Goal: Communication & Community: Answer question/provide support

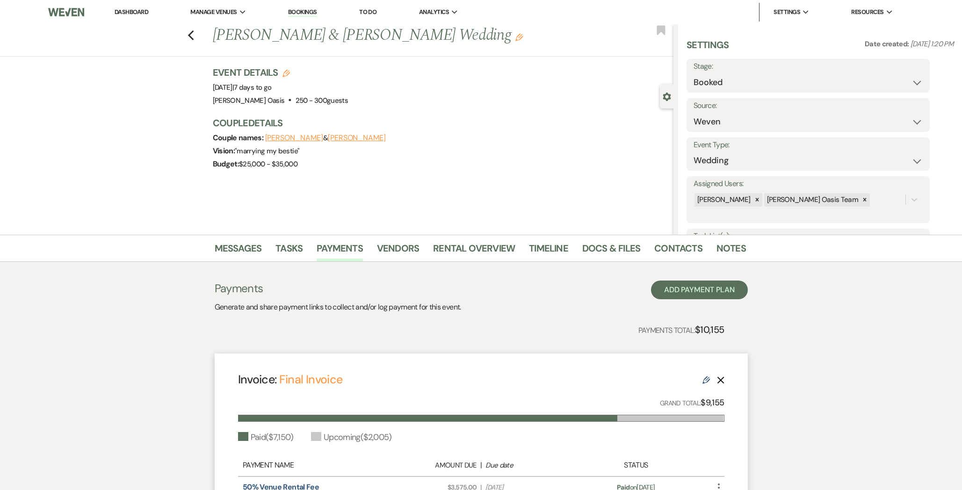
select select "1"
click at [128, 8] on link "Dashboard" at bounding box center [132, 12] width 34 height 8
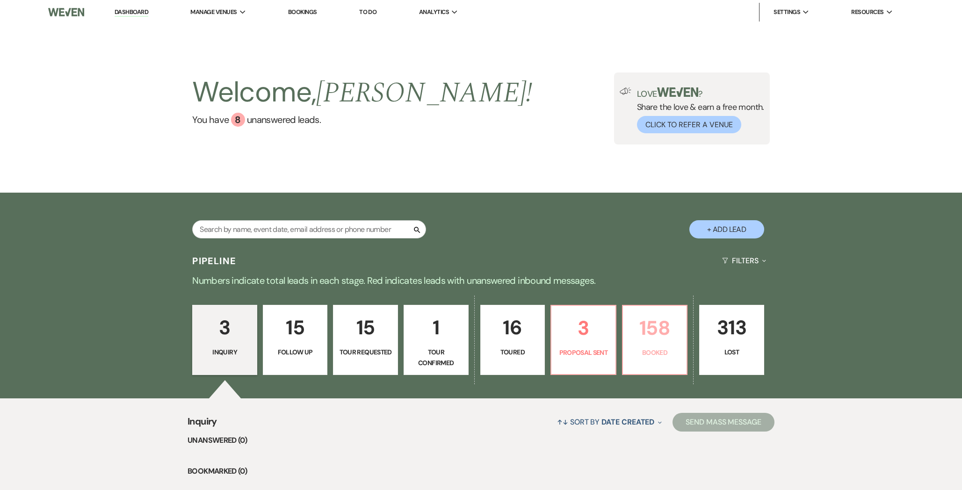
click at [629, 359] on link "158 Booked" at bounding box center [655, 340] width 66 height 70
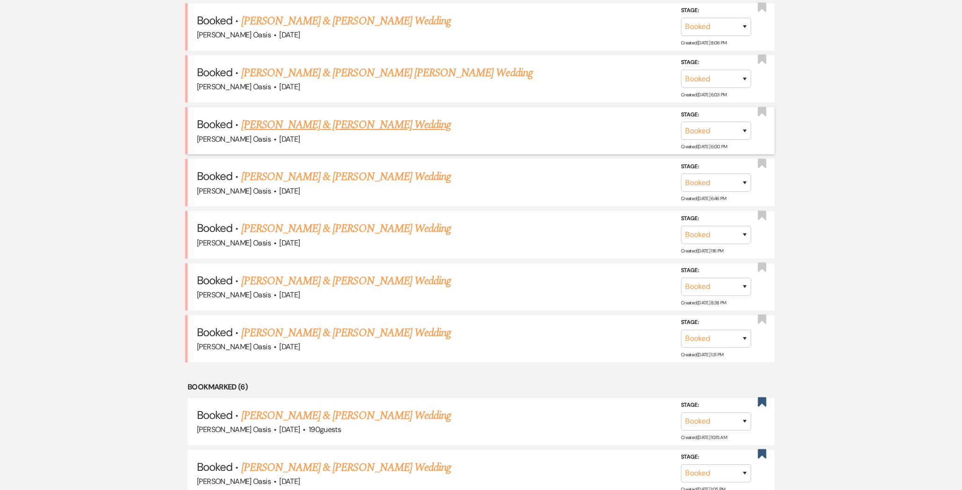
scroll to position [452, 0]
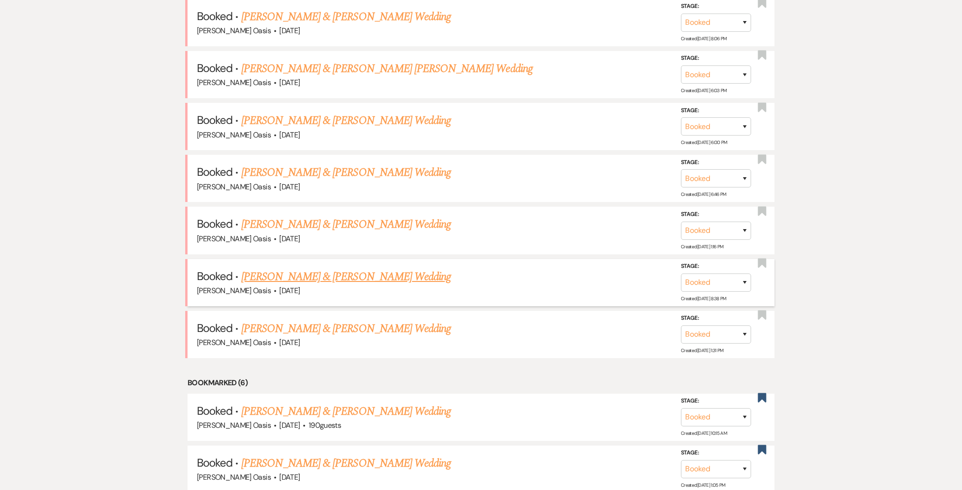
click at [322, 269] on link "[PERSON_NAME] & [PERSON_NAME] Wedding" at bounding box center [346, 277] width 210 height 17
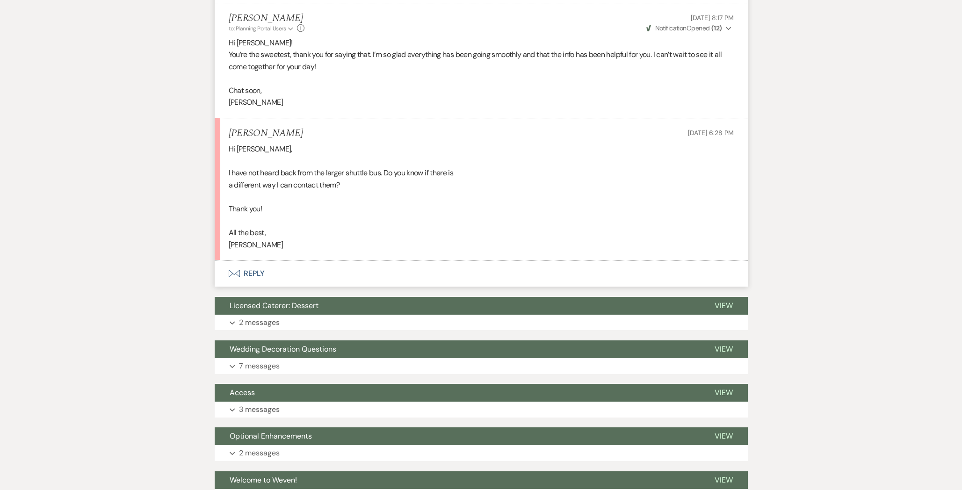
scroll to position [2497, 0]
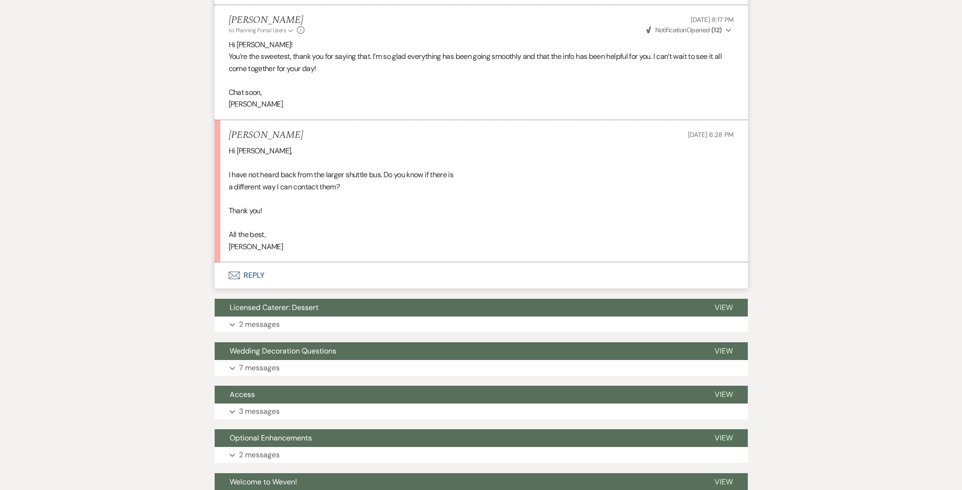
click at [258, 272] on button "Envelope Reply" at bounding box center [481, 275] width 533 height 26
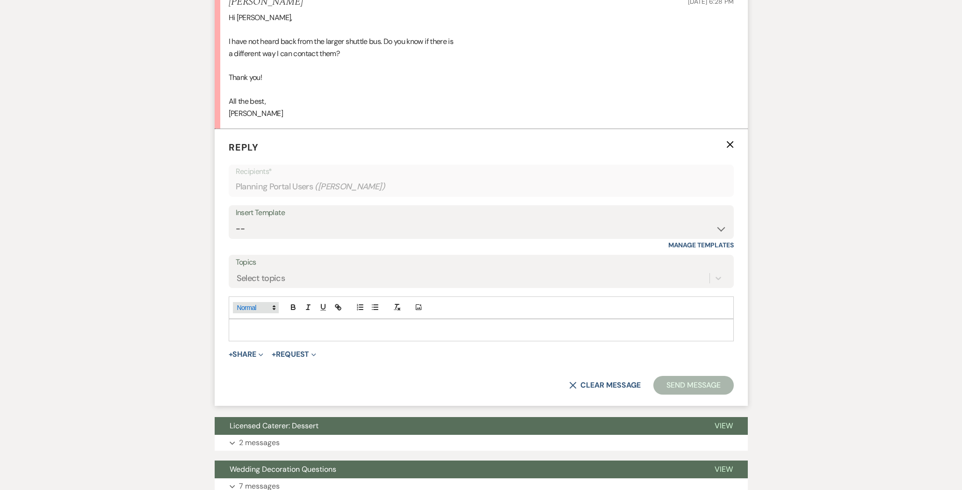
scroll to position [2653, 0]
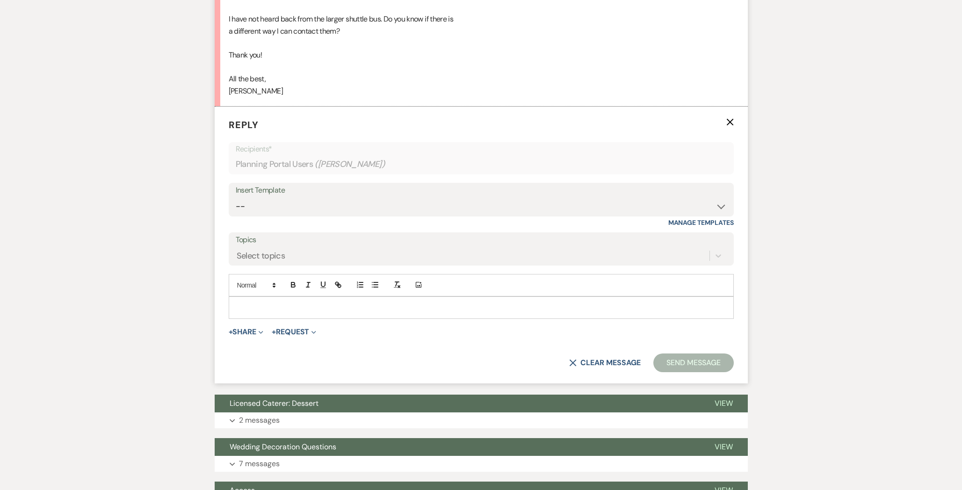
click at [280, 305] on p at bounding box center [481, 308] width 490 height 10
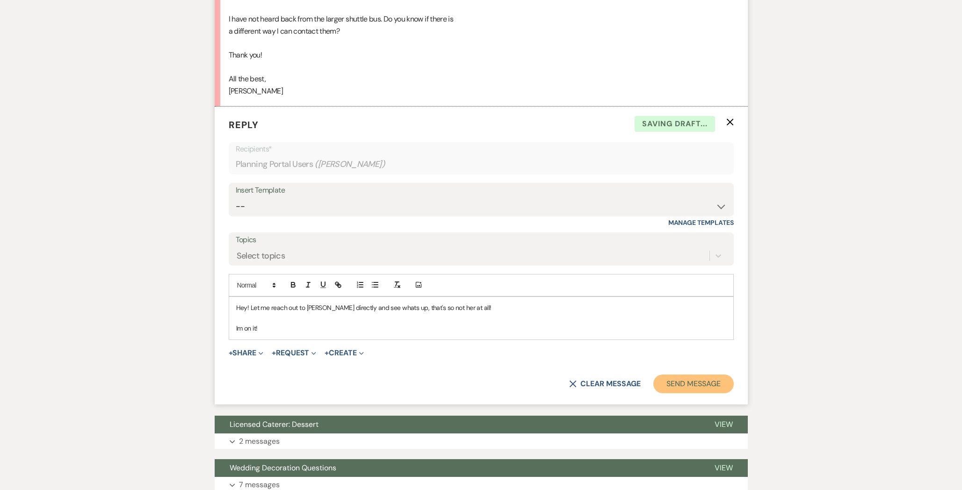
click at [692, 389] on button "Send Message" at bounding box center [694, 384] width 80 height 19
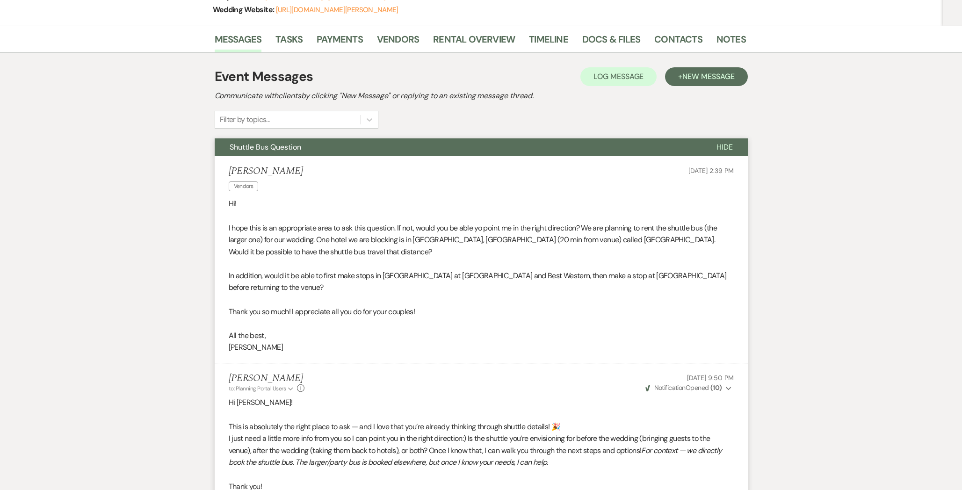
scroll to position [0, 0]
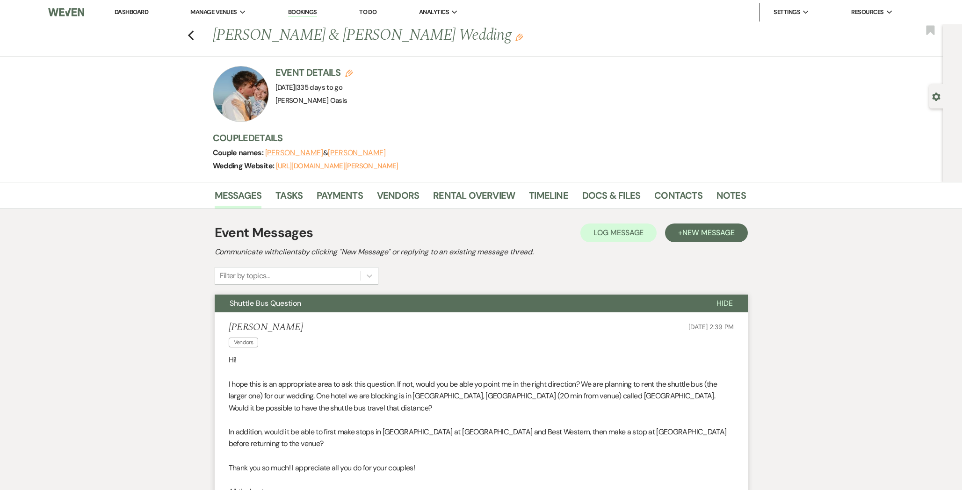
click at [135, 12] on link "Dashboard" at bounding box center [132, 12] width 34 height 8
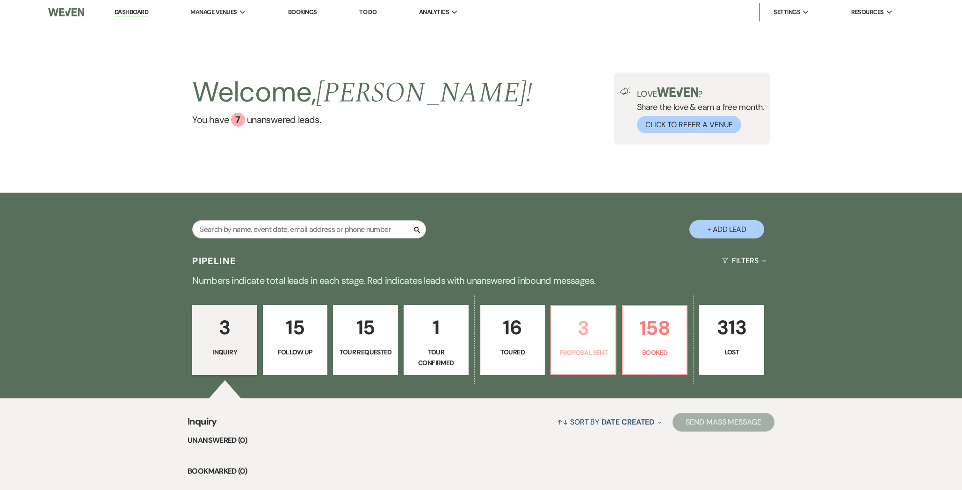
click at [575, 337] on p "3" at bounding box center [583, 327] width 53 height 31
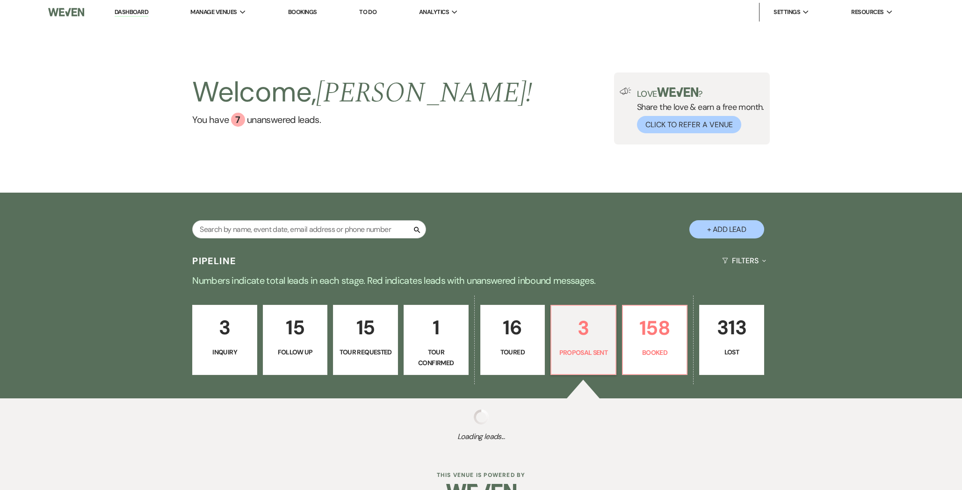
select select "6"
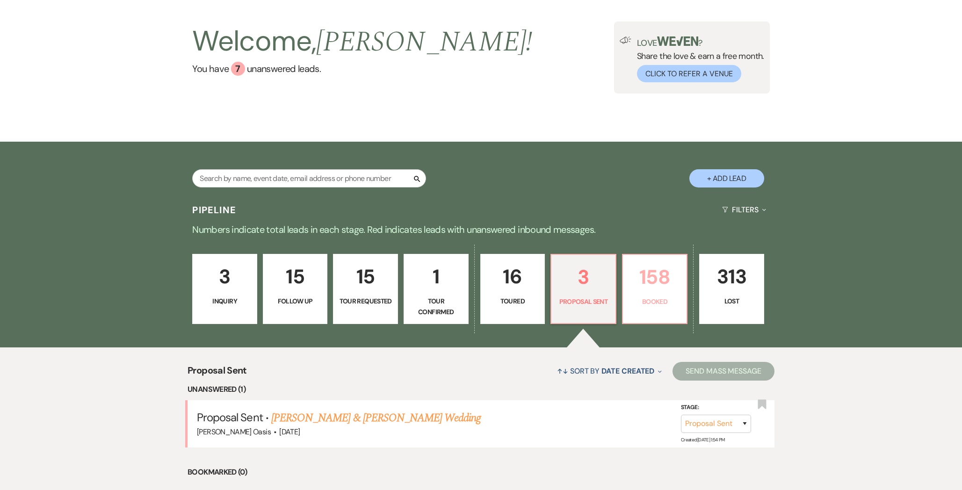
click at [665, 291] on p "158" at bounding box center [655, 277] width 53 height 31
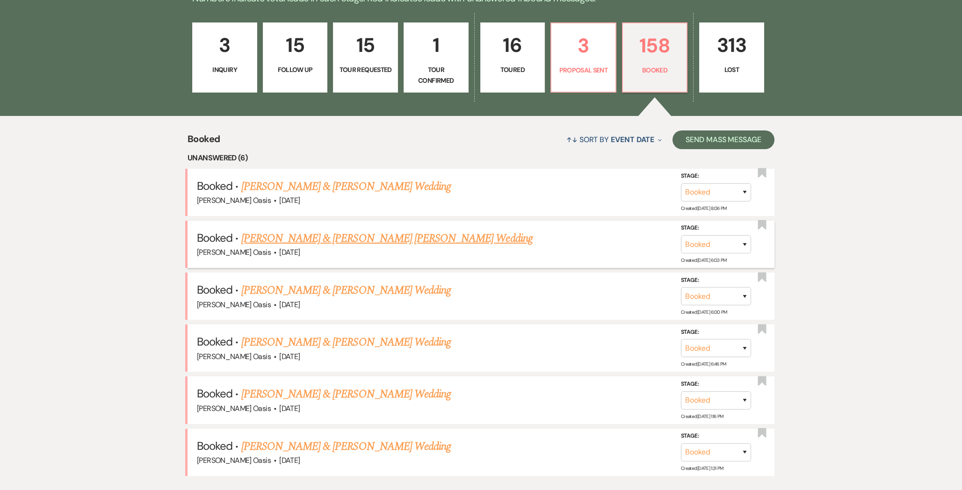
scroll to position [282, 0]
click at [312, 184] on link "[PERSON_NAME] & [PERSON_NAME] Wedding" at bounding box center [346, 187] width 210 height 17
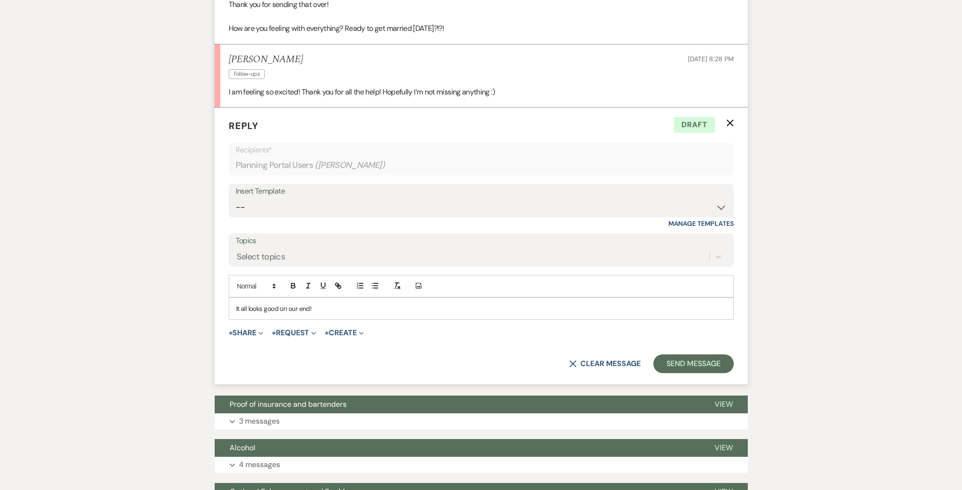
scroll to position [954, 0]
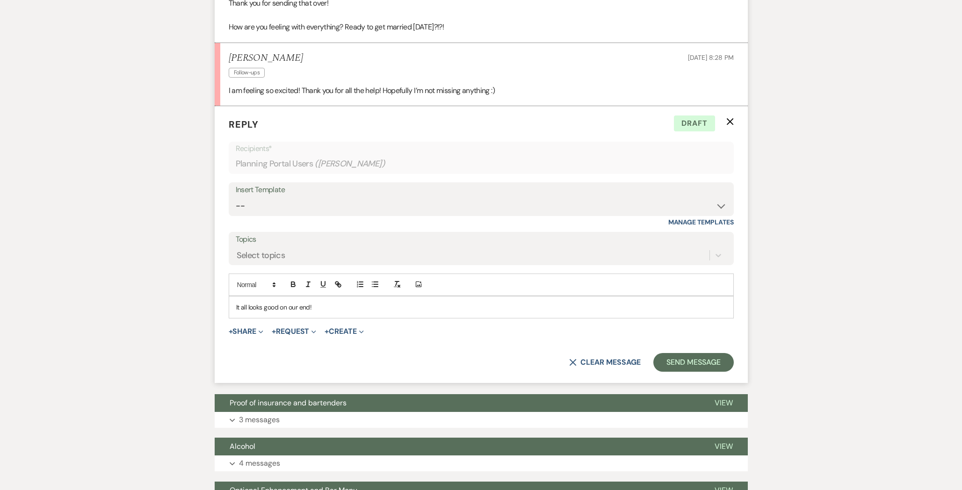
click at [322, 307] on p "It all looks good on our end!" at bounding box center [481, 307] width 490 height 10
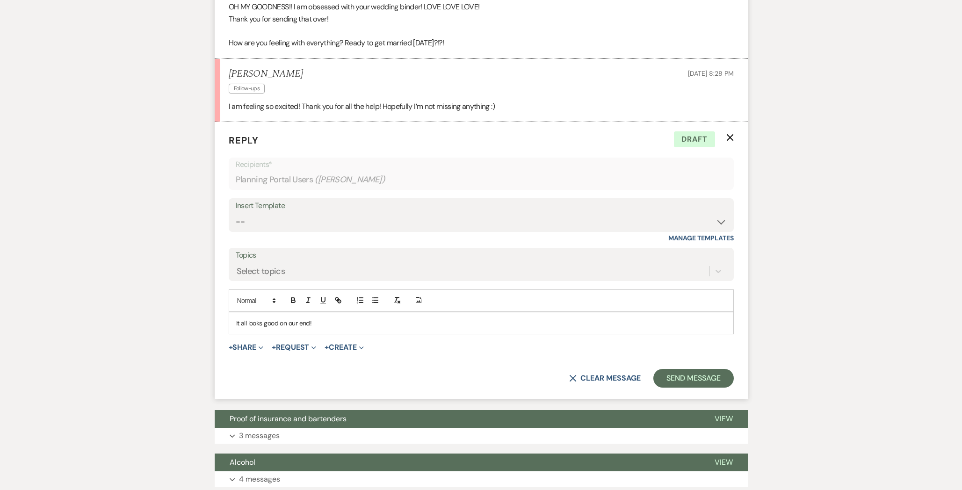
scroll to position [937, 0]
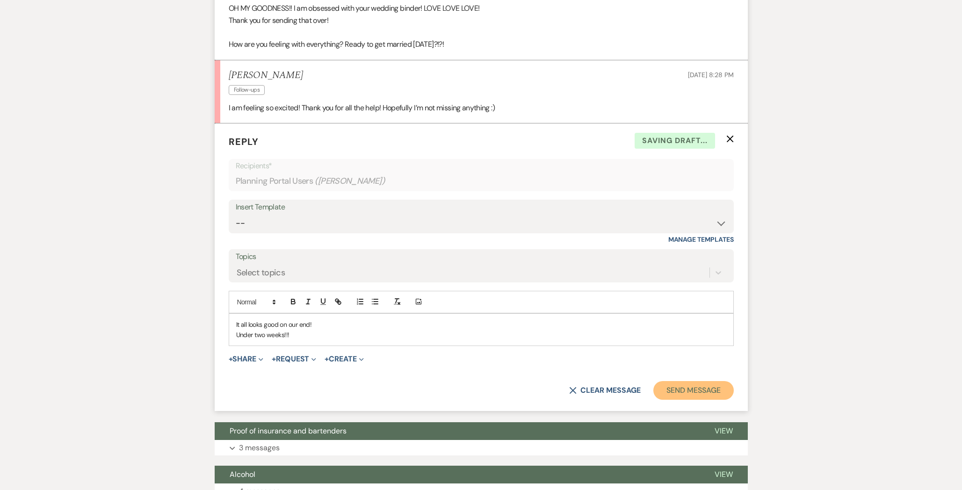
click at [706, 394] on button "Send Message" at bounding box center [694, 390] width 80 height 19
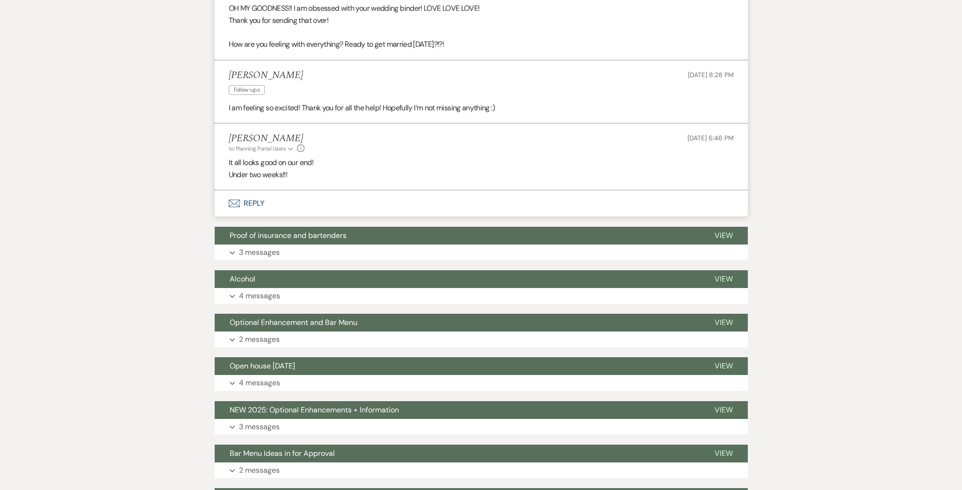
scroll to position [0, 0]
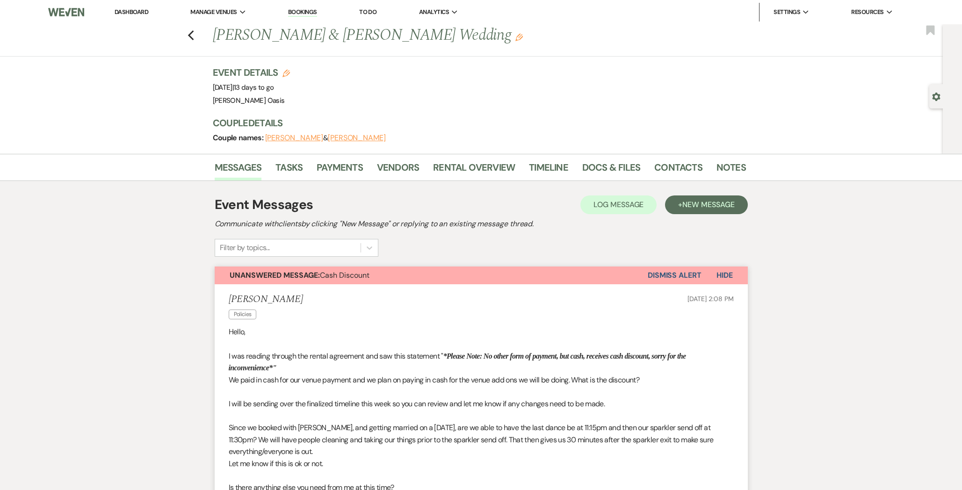
click at [123, 13] on link "Dashboard" at bounding box center [132, 12] width 34 height 8
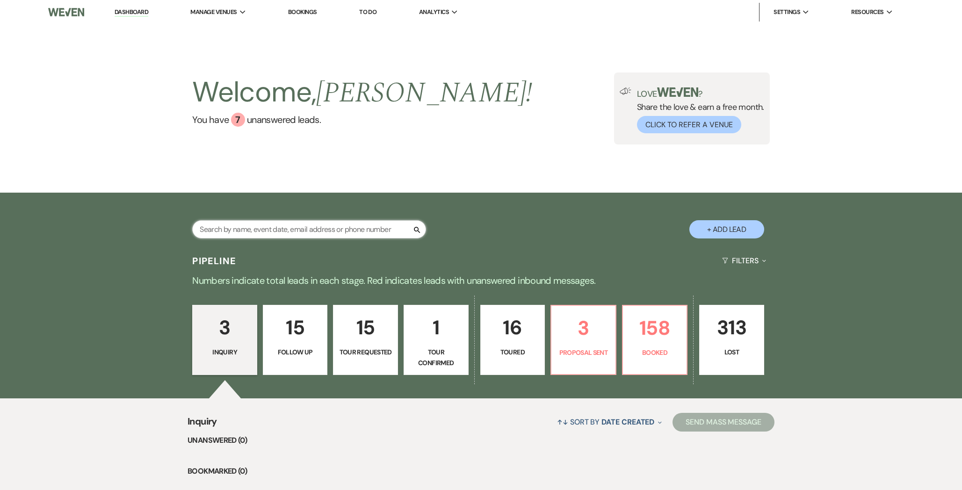
click at [253, 223] on input "text" at bounding box center [309, 229] width 234 height 18
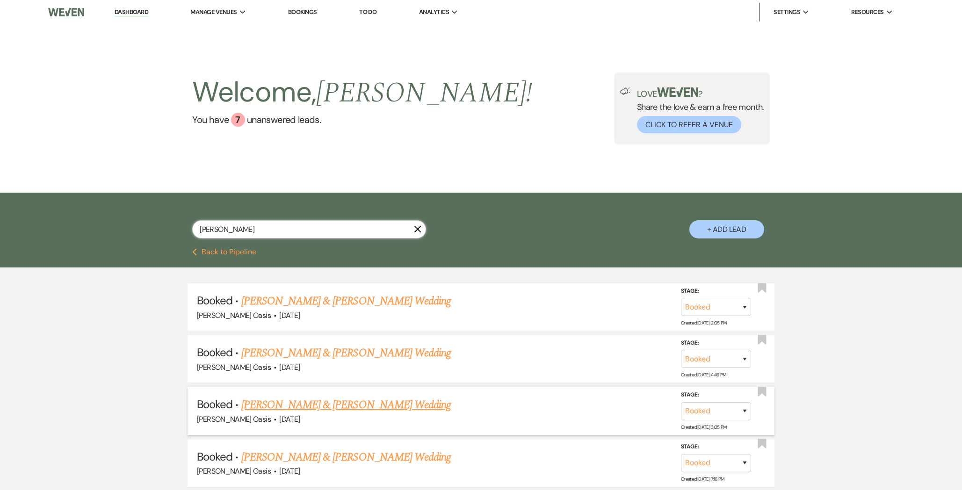
type input "[PERSON_NAME]"
click at [356, 401] on link "[PERSON_NAME] & [PERSON_NAME] Wedding" at bounding box center [346, 405] width 210 height 17
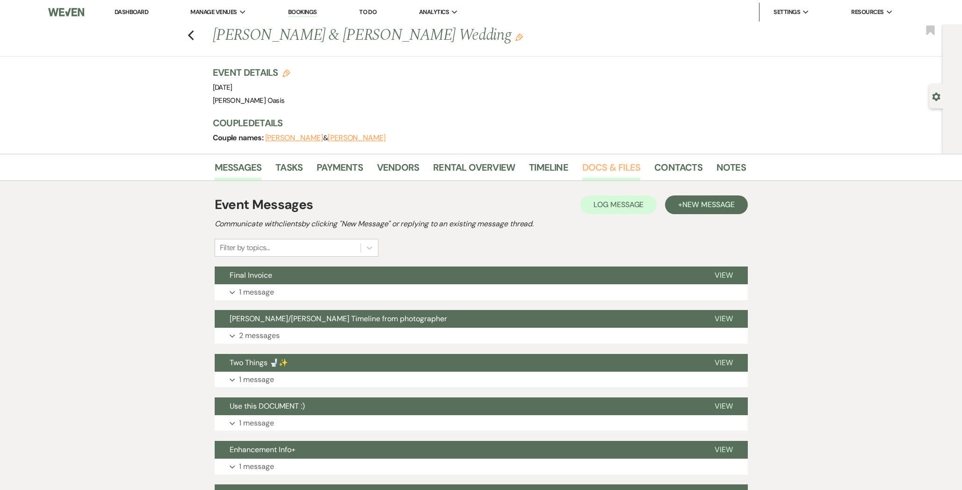
click at [606, 170] on link "Docs & Files" at bounding box center [611, 170] width 58 height 21
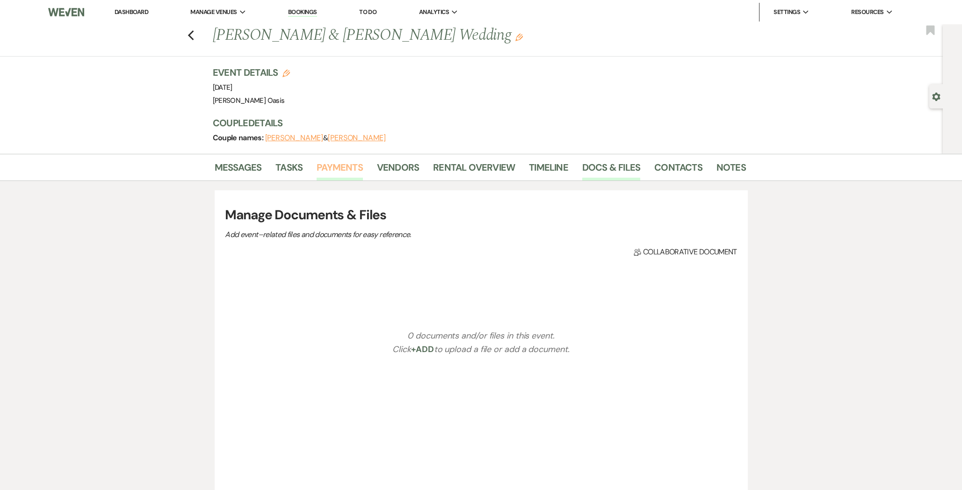
click at [351, 166] on link "Payments" at bounding box center [340, 170] width 46 height 21
